Goal: Information Seeking & Learning: Learn about a topic

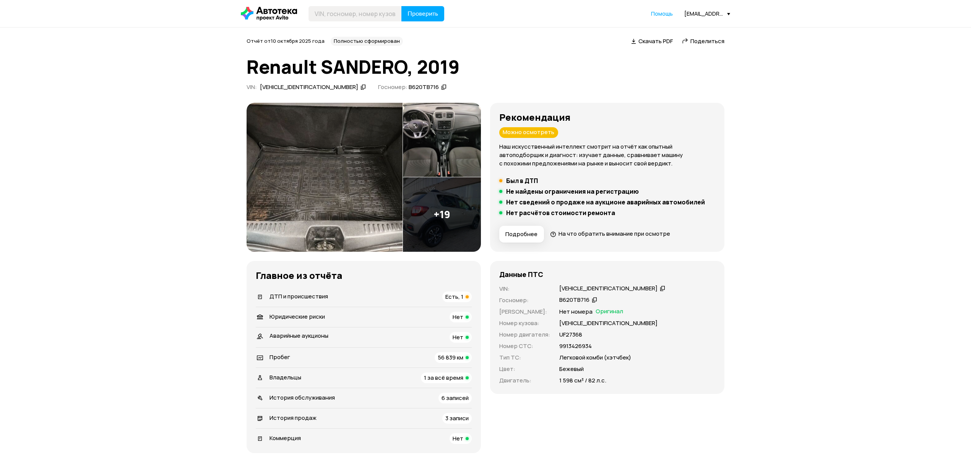
click at [354, 301] on div "ДТП и происшествия Есть, 1" at bounding box center [364, 297] width 216 height 11
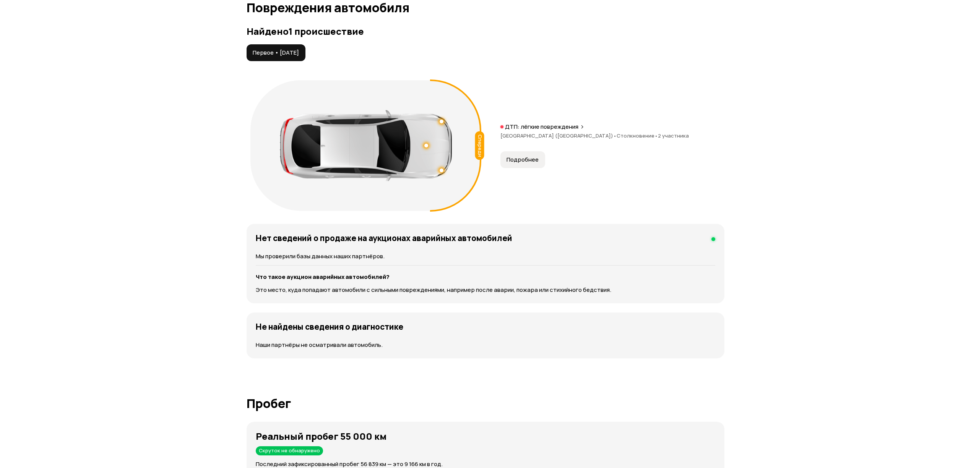
scroll to position [793, 0]
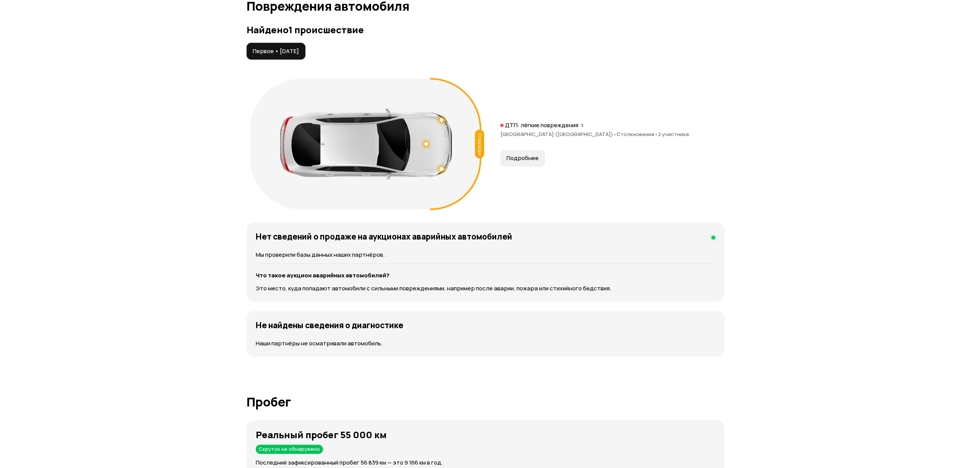
click at [428, 147] on div at bounding box center [366, 144] width 172 height 71
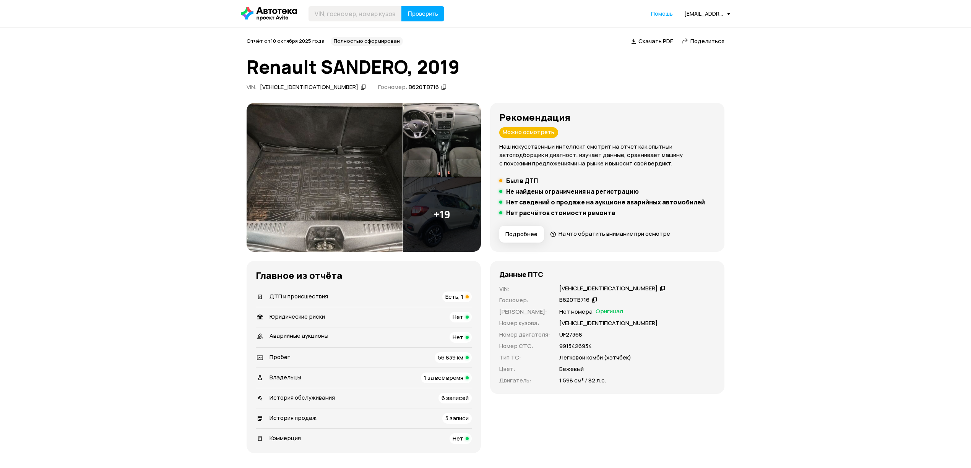
click at [356, 294] on div "ДТП и происшествия Есть, 1" at bounding box center [364, 297] width 216 height 11
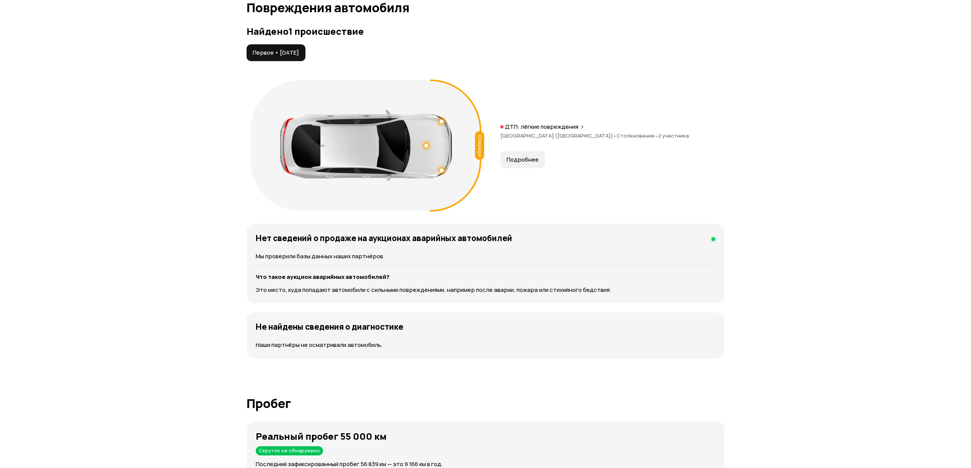
scroll to position [793, 0]
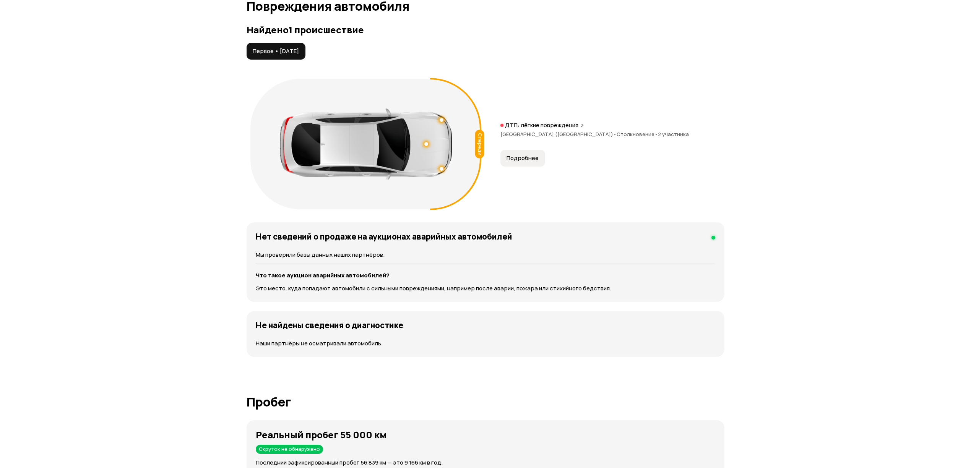
click at [528, 161] on span "Подробнее" at bounding box center [523, 158] width 32 height 8
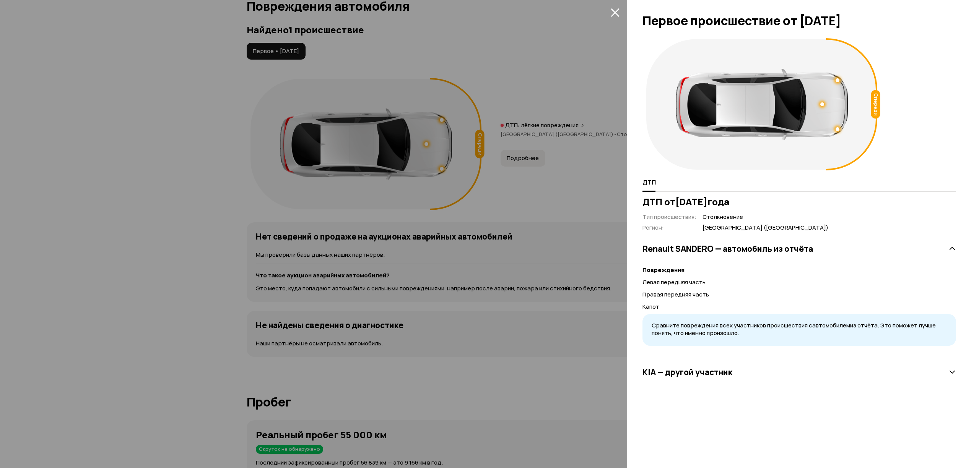
click at [467, 87] on div at bounding box center [489, 234] width 979 height 468
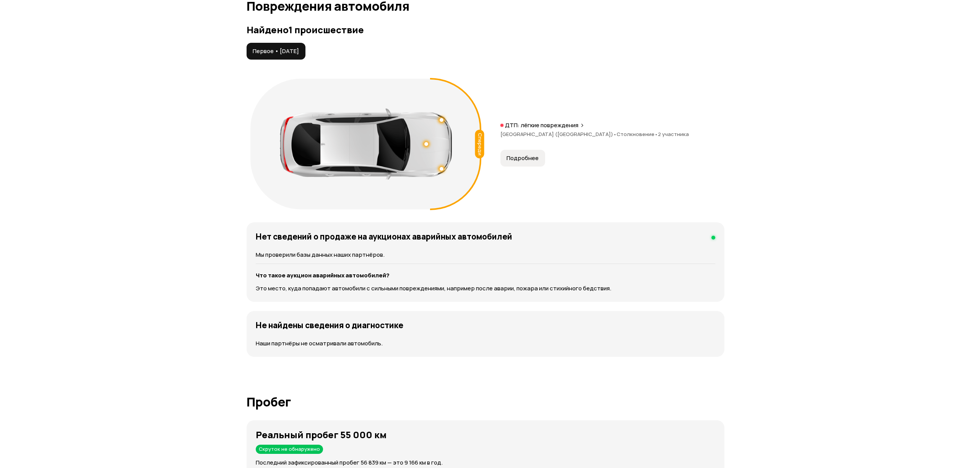
click at [424, 149] on div at bounding box center [366, 144] width 172 height 71
click at [430, 142] on div at bounding box center [366, 144] width 172 height 71
click at [425, 145] on div at bounding box center [426, 144] width 4 height 4
click at [545, 177] on div "Спереди ДТП: лёгкие повреждения Республика Татарстан (Татарстан) • Столкновение…" at bounding box center [486, 144] width 478 height 138
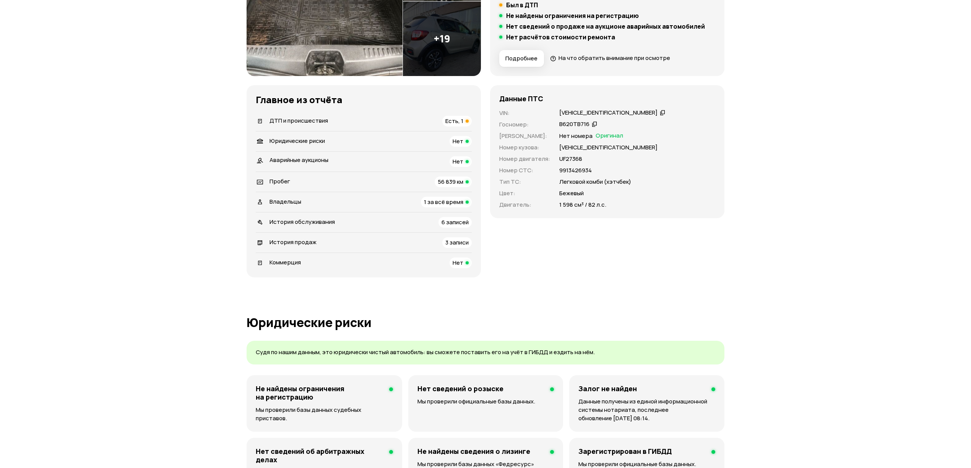
scroll to position [232, 0]
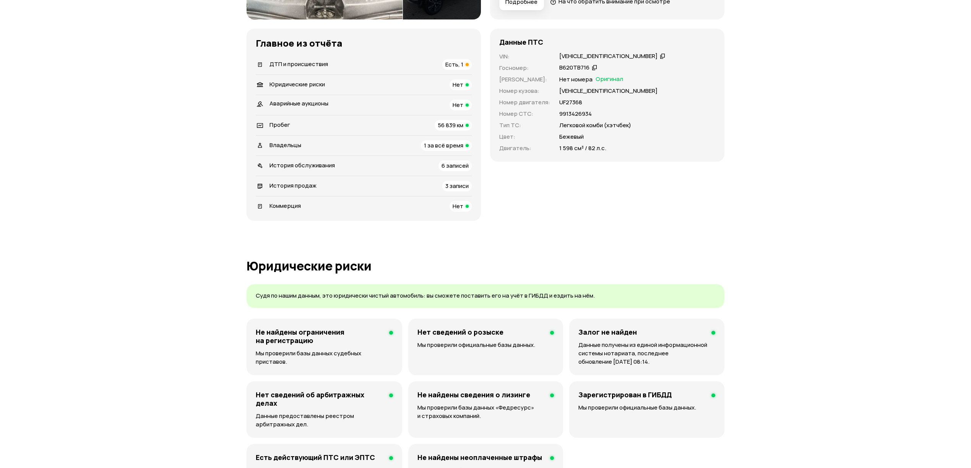
click at [437, 121] on div "56 839 км" at bounding box center [453, 125] width 37 height 11
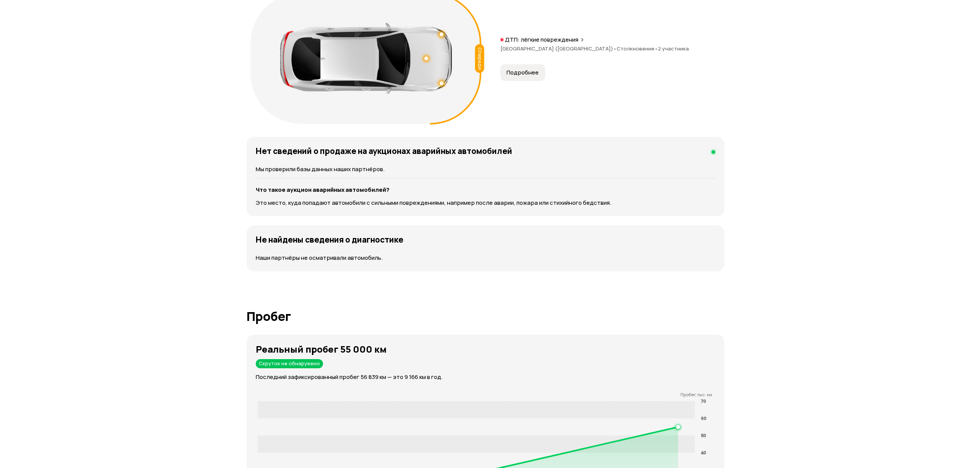
scroll to position [679, 0]
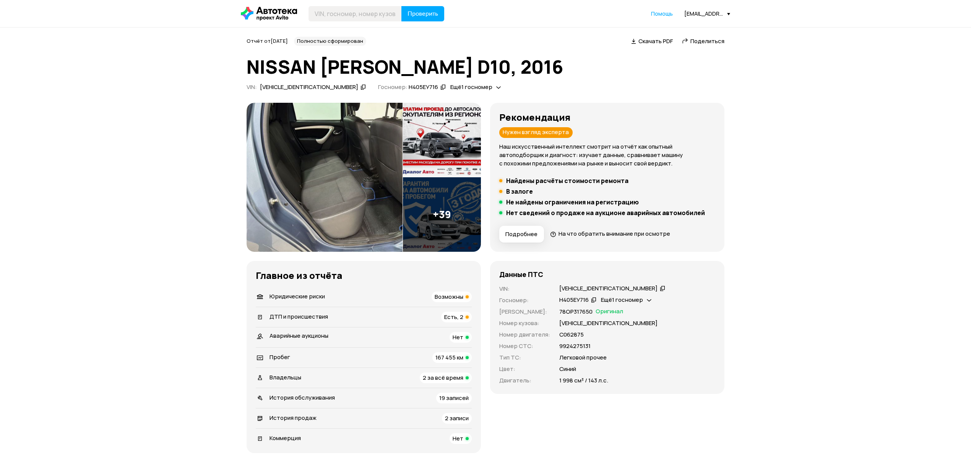
click at [381, 313] on div "ДТП и происшествия Есть, 2" at bounding box center [364, 317] width 216 height 11
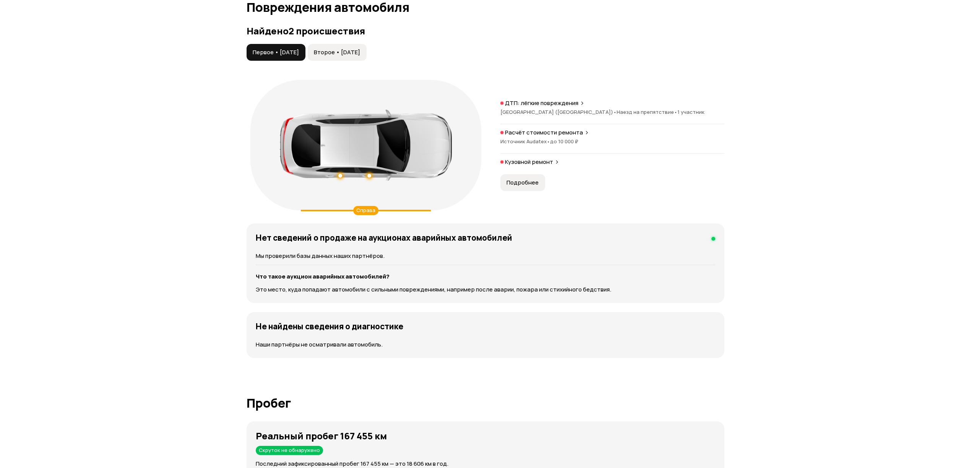
scroll to position [793, 0]
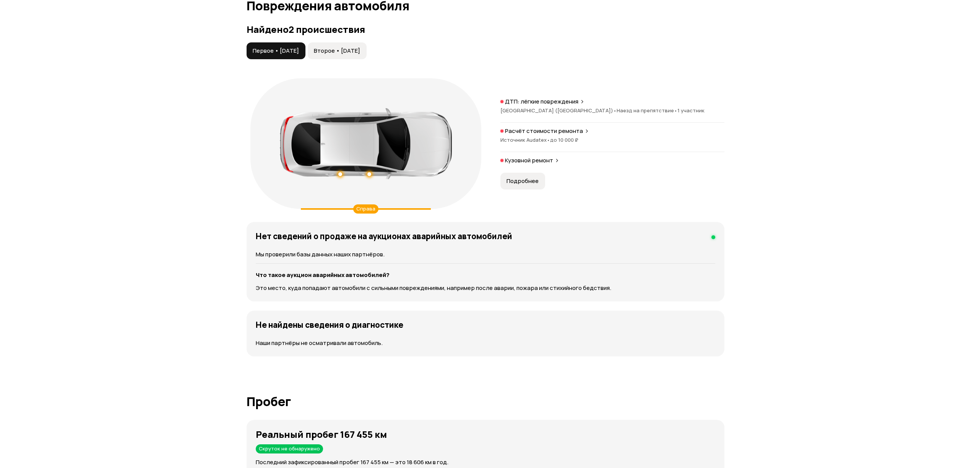
click at [360, 54] on span "Второе • 05 фев 2019" at bounding box center [337, 51] width 46 height 8
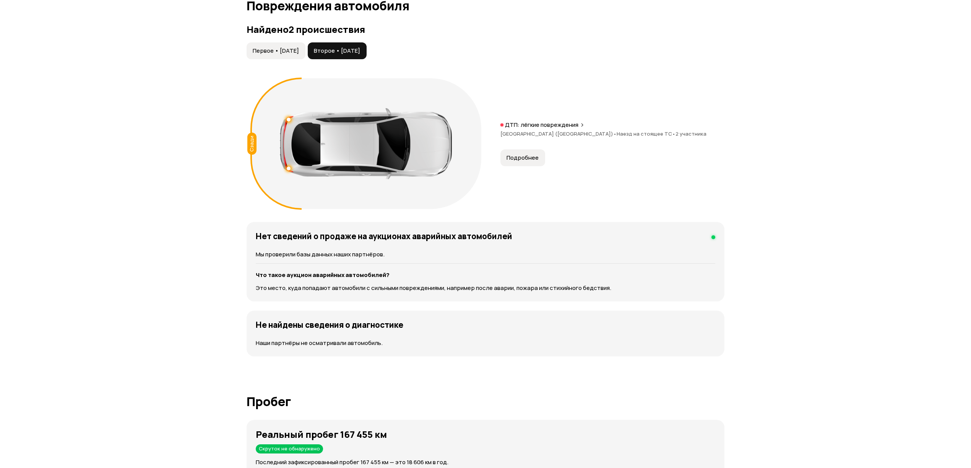
click at [285, 51] on span "Первое • 29 июл 2018" at bounding box center [276, 51] width 46 height 8
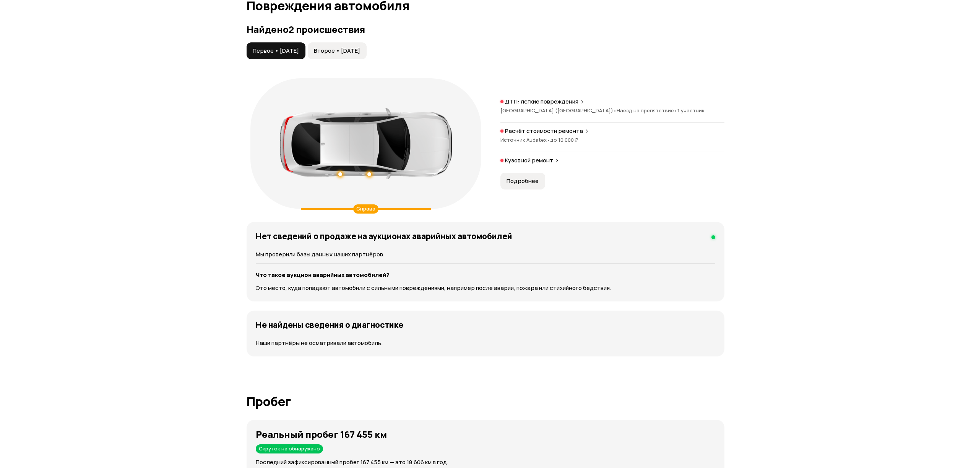
click at [531, 175] on button "Подробнее" at bounding box center [522, 181] width 45 height 17
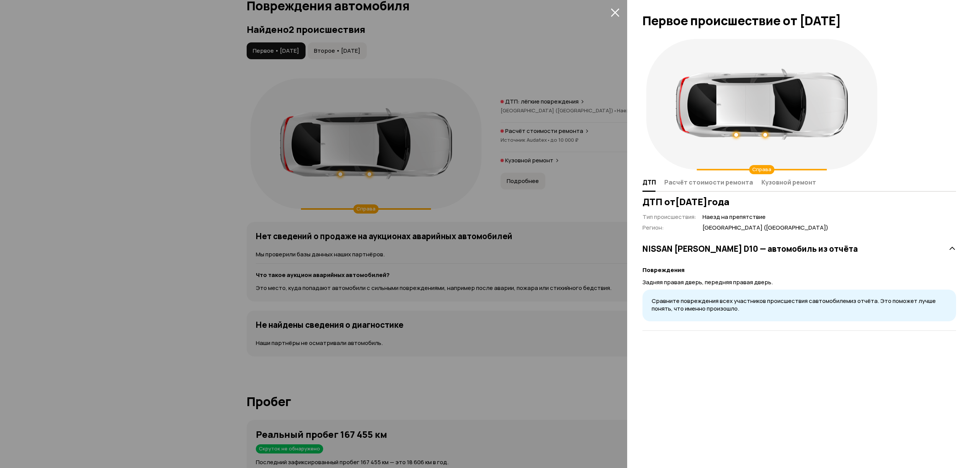
click at [508, 182] on div at bounding box center [489, 234] width 979 height 468
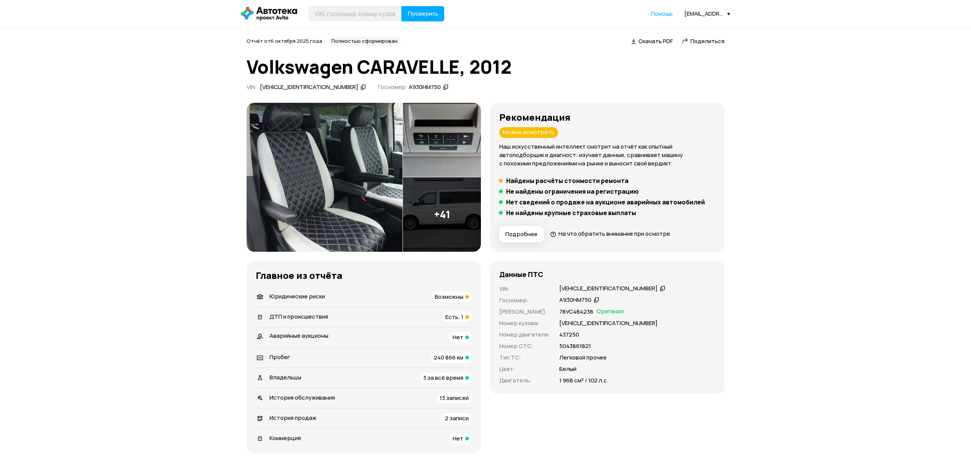
click at [415, 317] on div "ДТП и происшествия Есть, 1" at bounding box center [364, 317] width 216 height 11
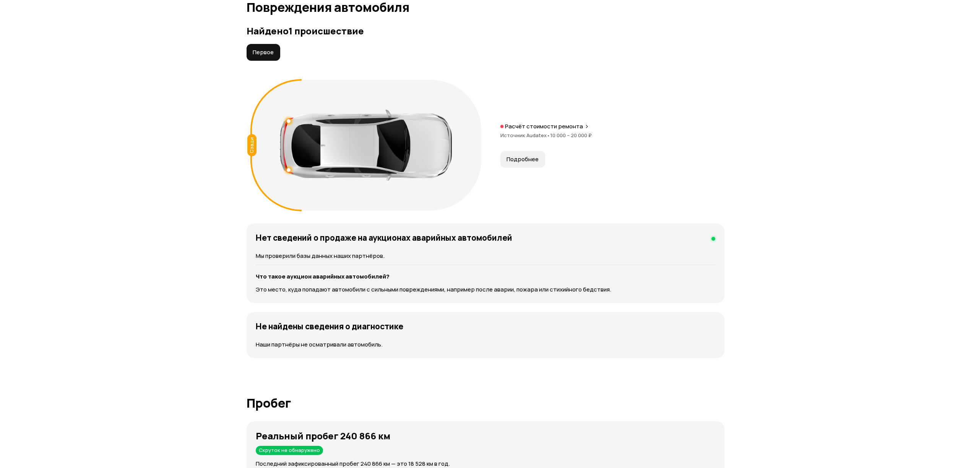
scroll to position [810, 0]
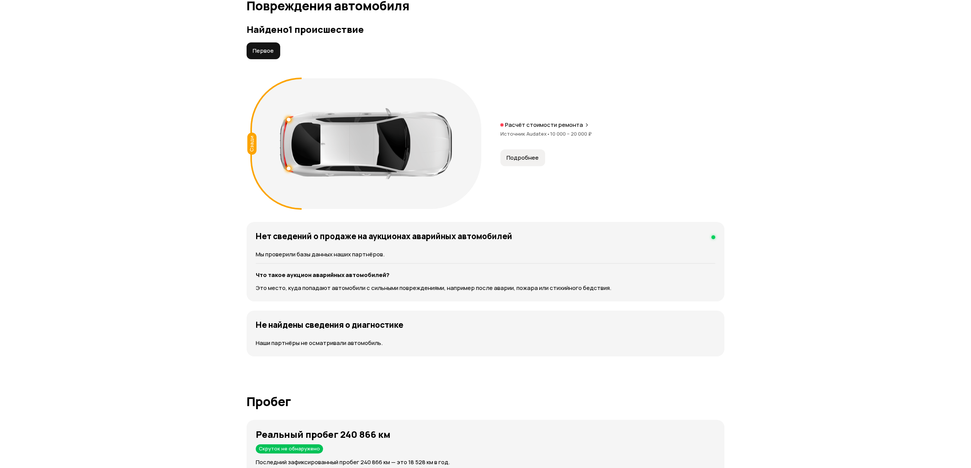
click at [518, 161] on span "Подробнее" at bounding box center [523, 158] width 32 height 8
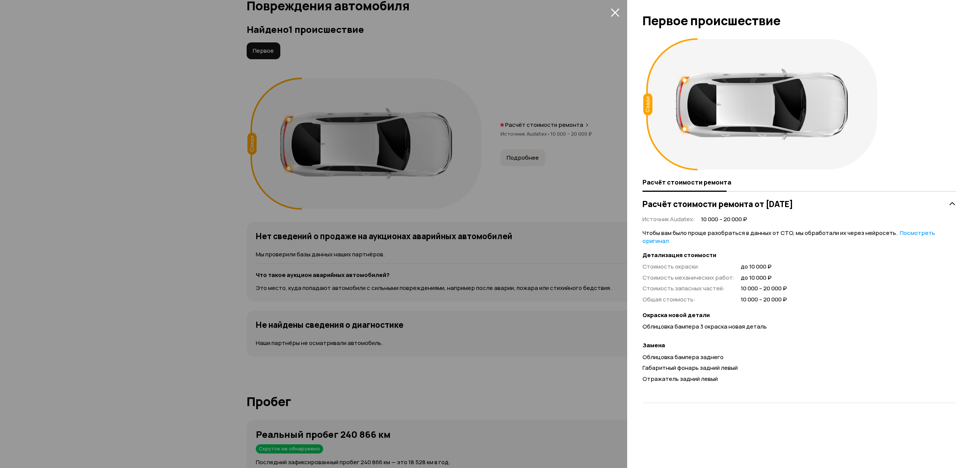
click at [571, 63] on div at bounding box center [489, 234] width 979 height 468
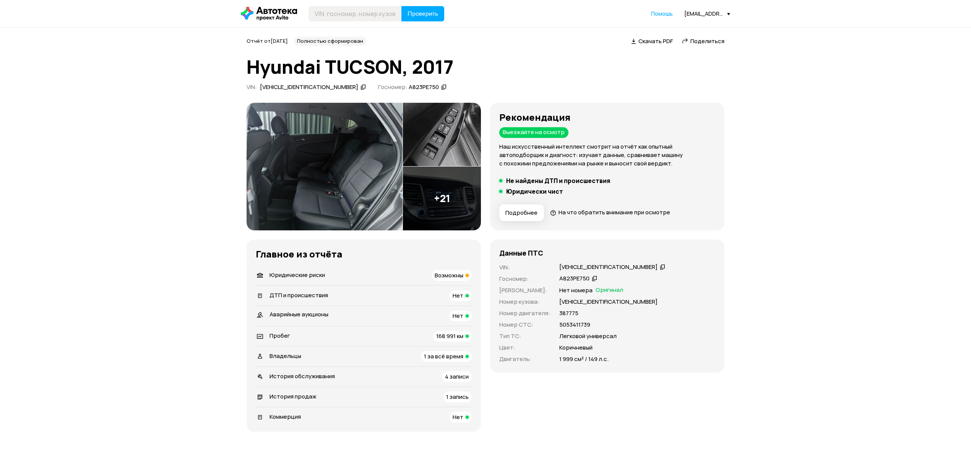
click at [451, 334] on span "168 991 км" at bounding box center [449, 336] width 27 height 8
click at [413, 357] on div "Владельцы 1 за всё время" at bounding box center [364, 356] width 216 height 11
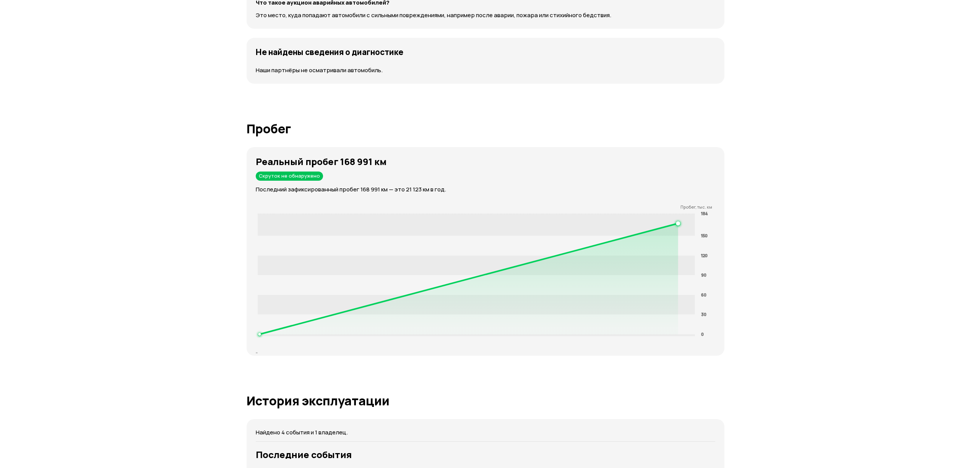
scroll to position [965, 0]
